Goal: Task Accomplishment & Management: Manage account settings

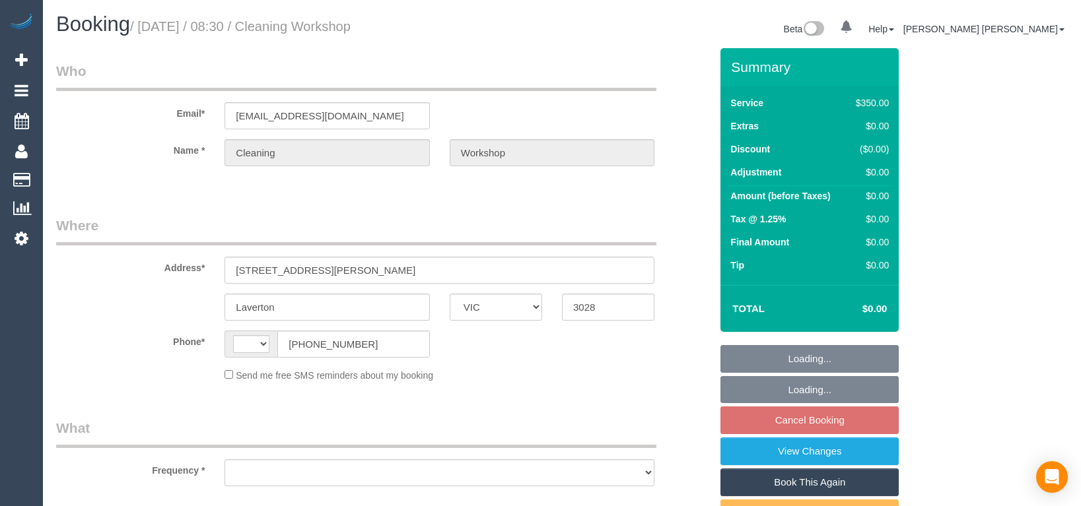
select select "VIC"
select select "string:AU"
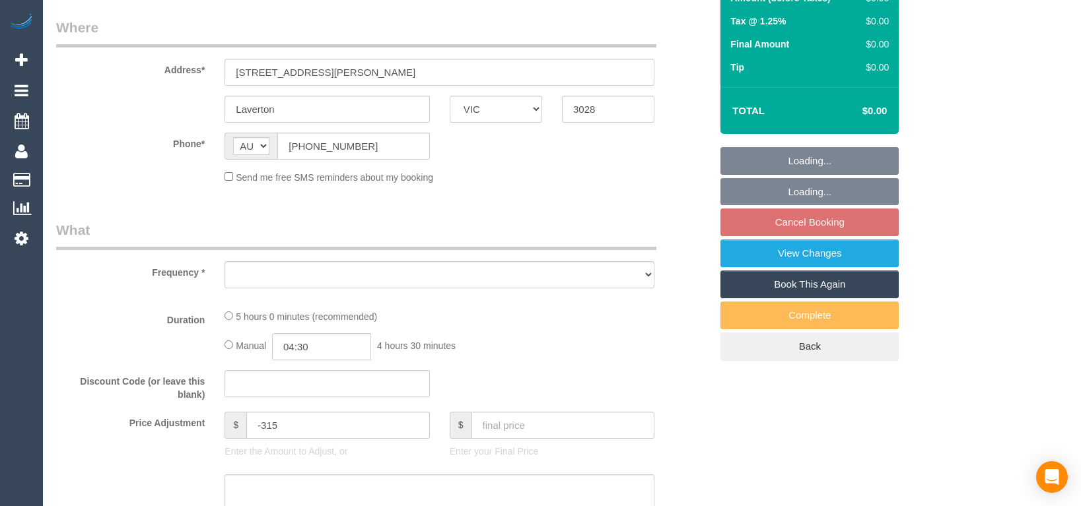
select select "object:512"
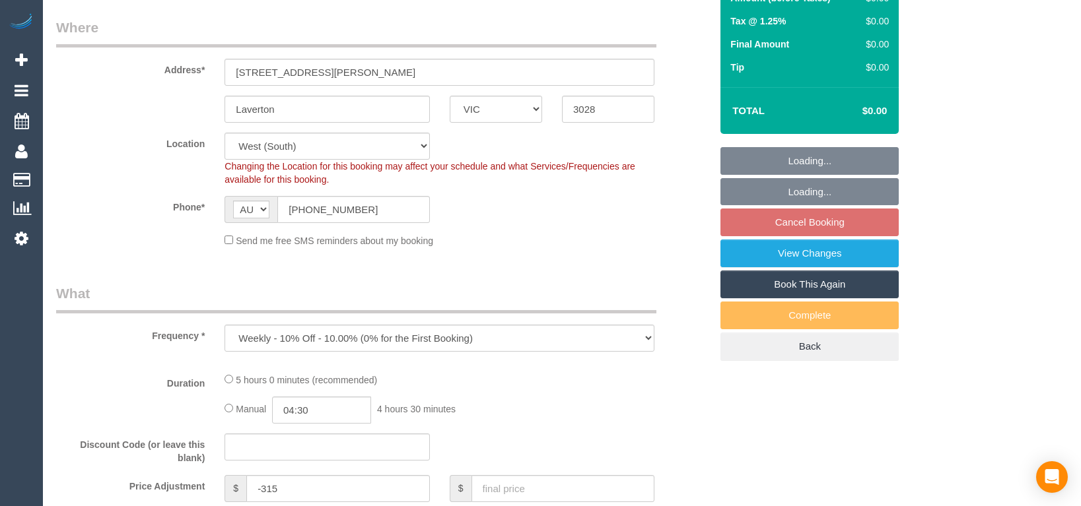
select select "300"
select select "number:28"
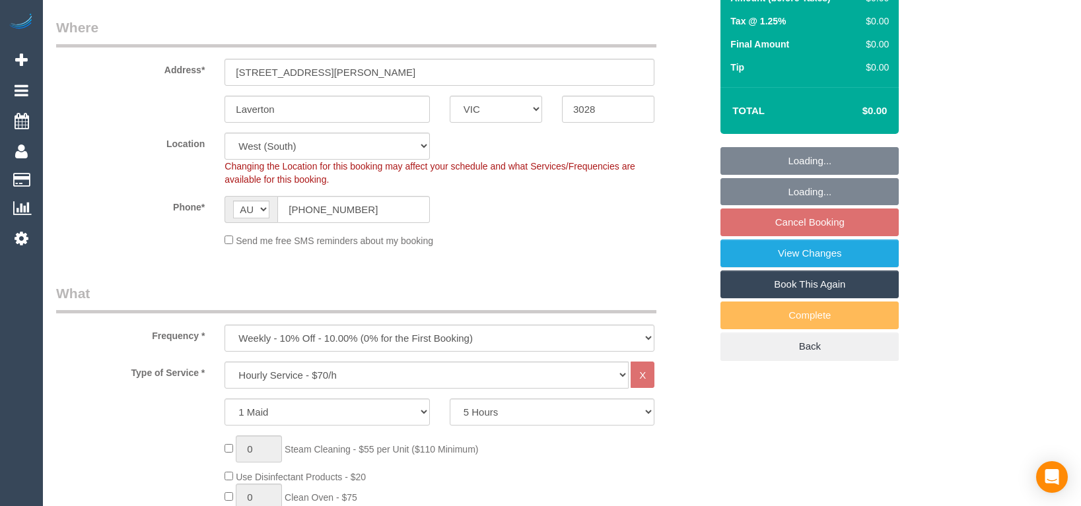
select select "object:833"
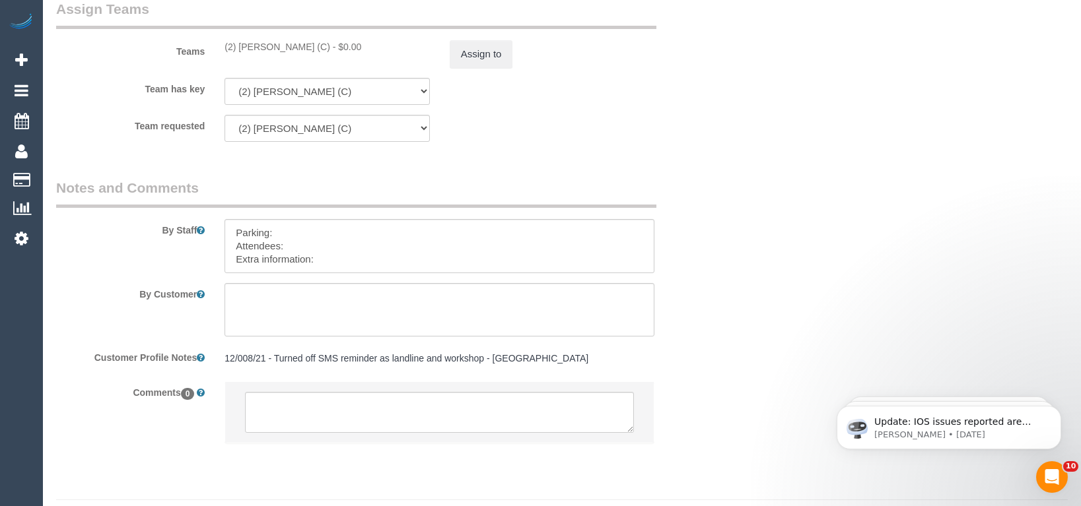
scroll to position [2114, 0]
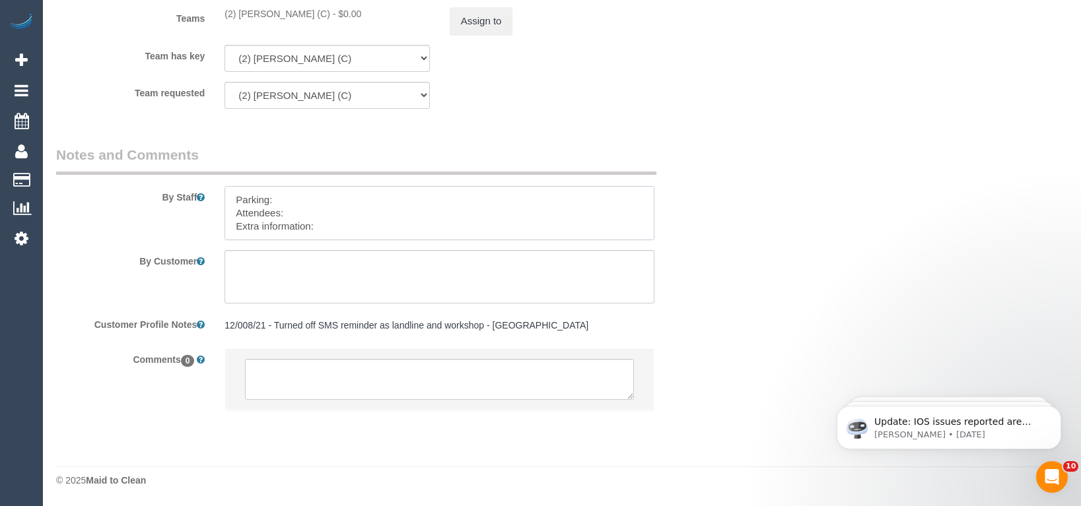
click at [338, 215] on textarea at bounding box center [439, 213] width 430 height 54
click at [338, 220] on textarea at bounding box center [439, 213] width 430 height 54
paste textarea "The candidates for [DATE] are [PERSON_NAME] (Co) [PHONE_NUMBER], Md [PERSON_NAM…"
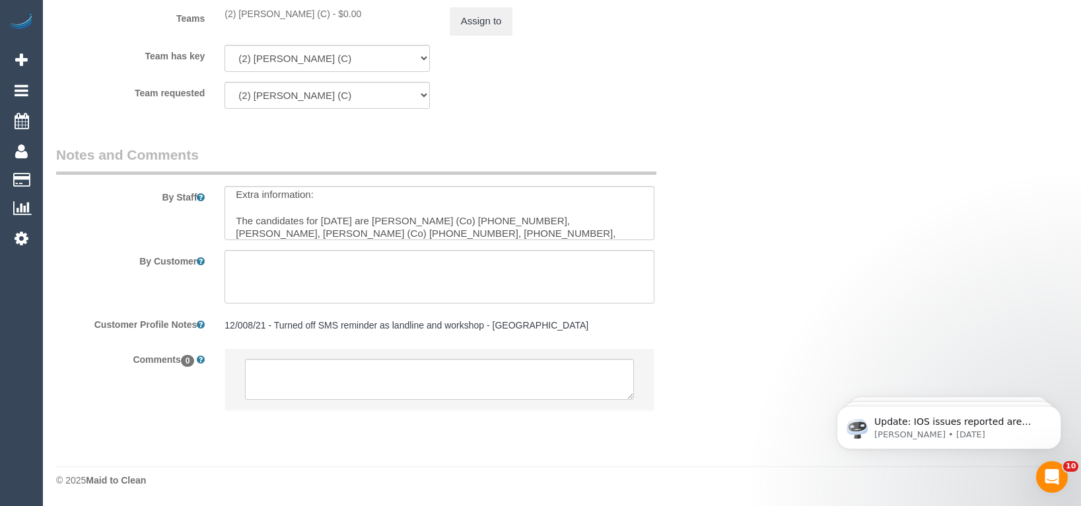
drag, startPoint x: 220, startPoint y: 201, endPoint x: 253, endPoint y: 203, distance: 33.7
click at [221, 203] on div at bounding box center [440, 213] width 450 height 54
click at [268, 205] on textarea at bounding box center [439, 213] width 430 height 54
paste textarea "[PERSON_NAME]"
paste textarea "458366759"
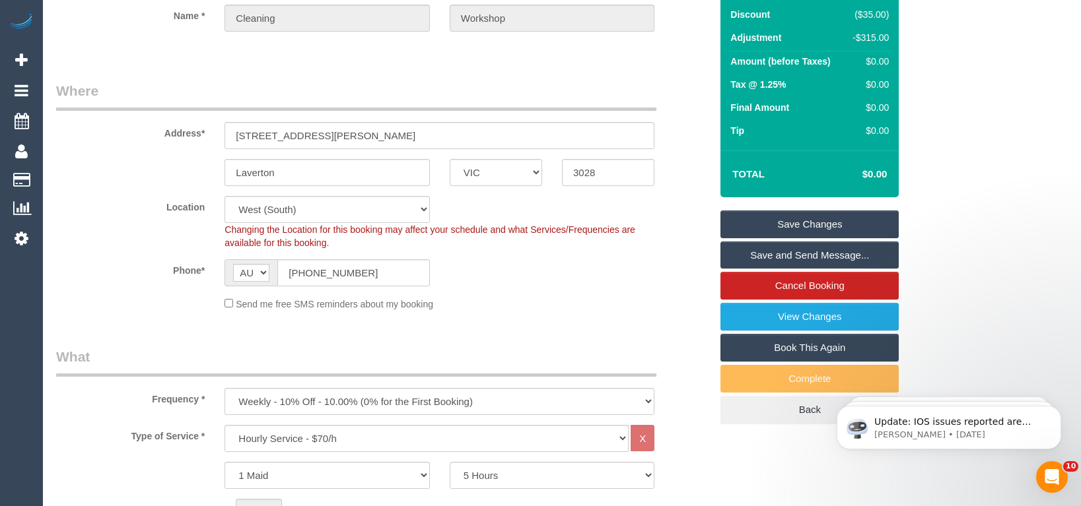
scroll to position [84, 0]
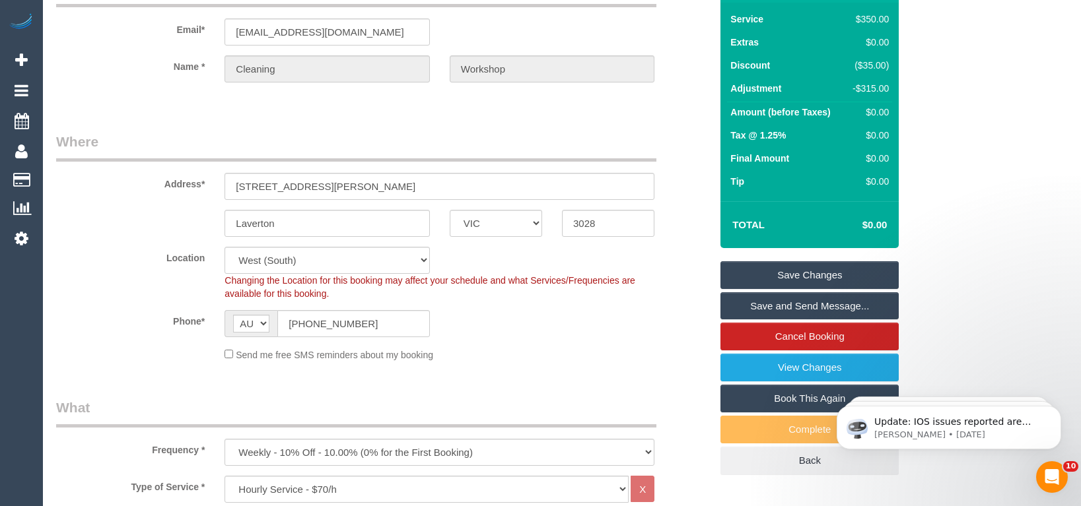
type textarea "Parking: Attendees: Extra information: [PERSON_NAME] Welfare - 458366759 The ca…"
click at [787, 281] on link "Save Changes" at bounding box center [809, 275] width 178 height 28
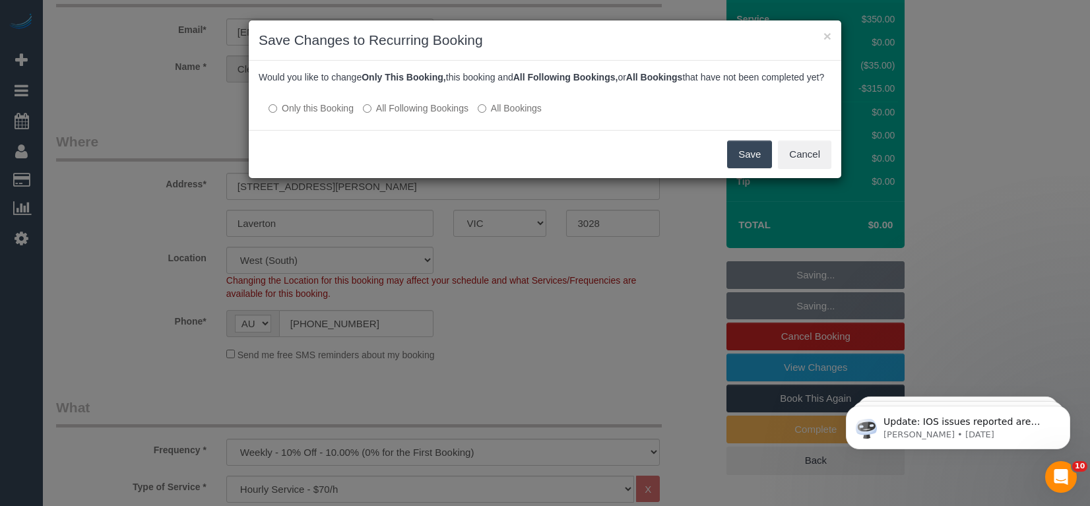
click at [751, 162] on button "Save" at bounding box center [749, 155] width 45 height 28
